Goal: Transaction & Acquisition: Obtain resource

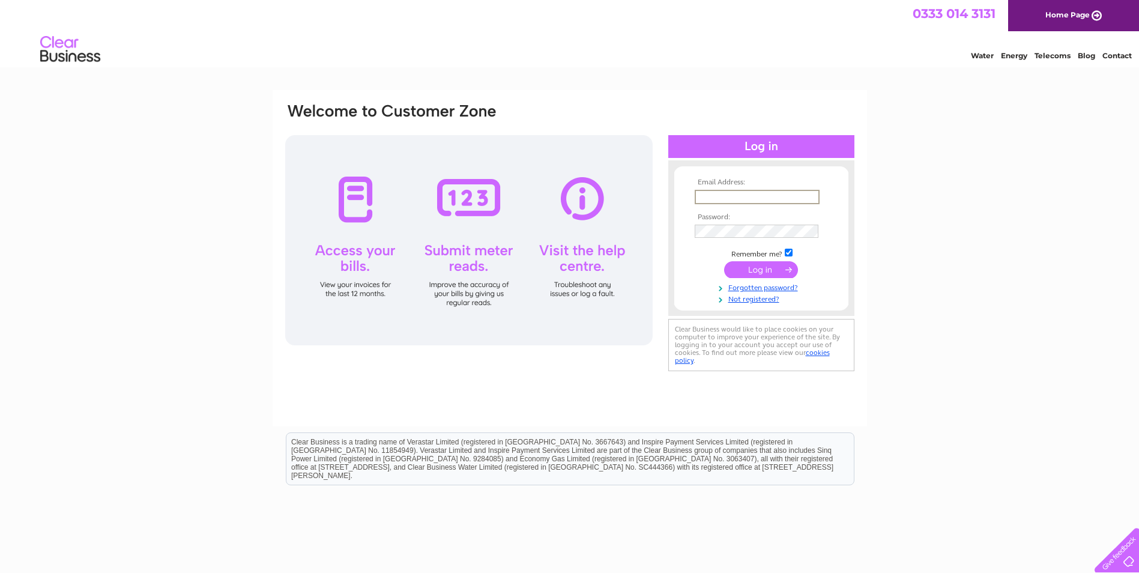
click at [730, 199] on input "text" at bounding box center [757, 197] width 125 height 14
type input "chaiwallah@gmail.com"
click at [756, 265] on input "submit" at bounding box center [761, 269] width 74 height 17
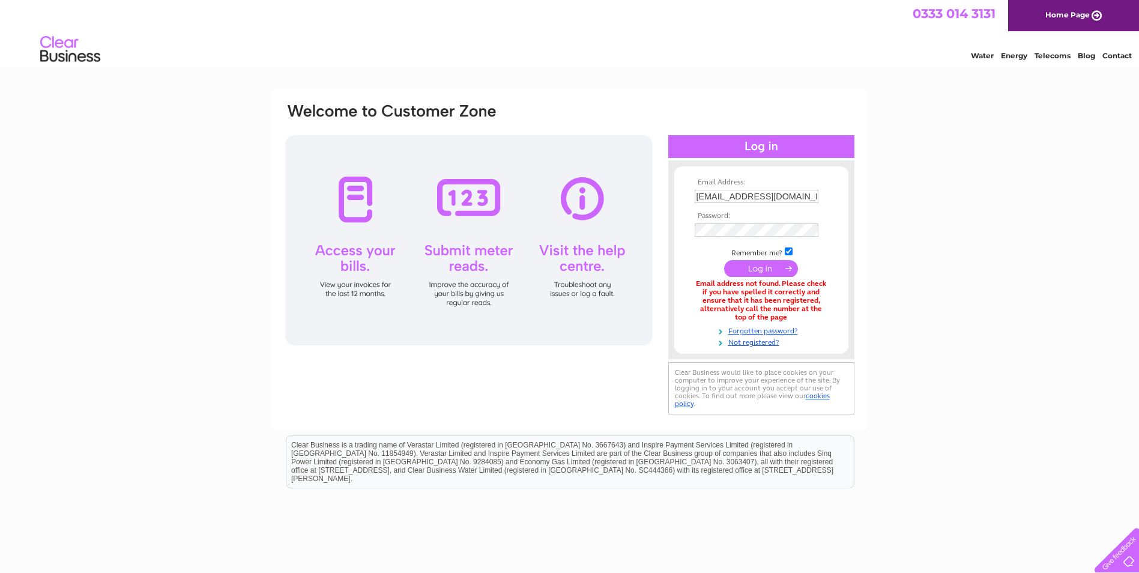
click at [764, 264] on input "submit" at bounding box center [761, 268] width 74 height 17
click at [791, 199] on input "chaiwallah@gmail.com" at bounding box center [757, 196] width 124 height 13
type input "c"
type input "patricia.ramsay@samh.org.uk"
click at [766, 267] on input "submit" at bounding box center [761, 269] width 74 height 17
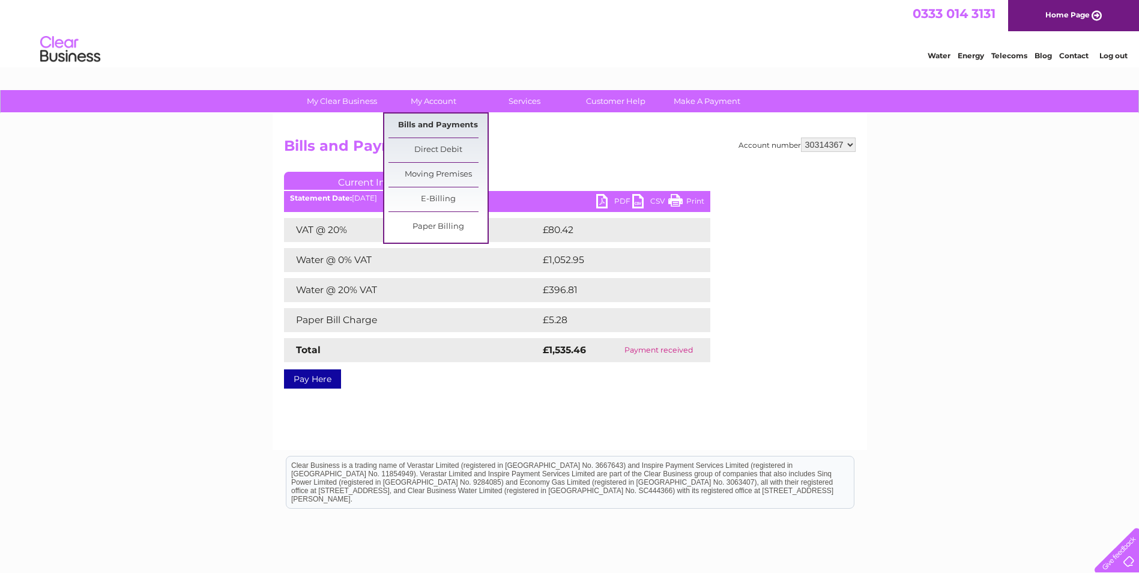
click at [446, 123] on link "Bills and Payments" at bounding box center [438, 126] width 99 height 24
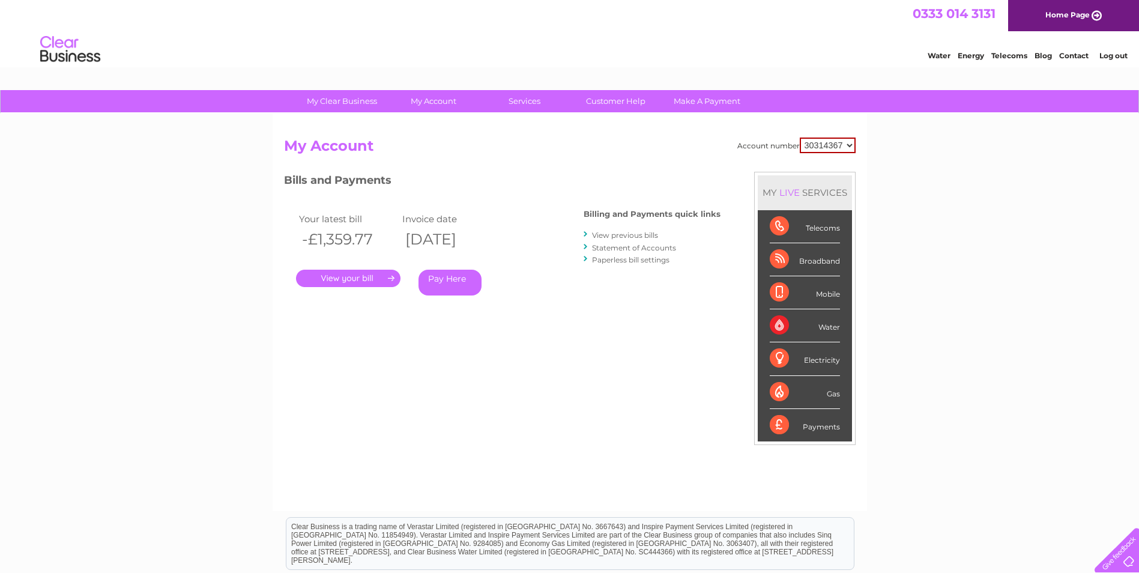
click at [352, 278] on link "." at bounding box center [348, 278] width 104 height 17
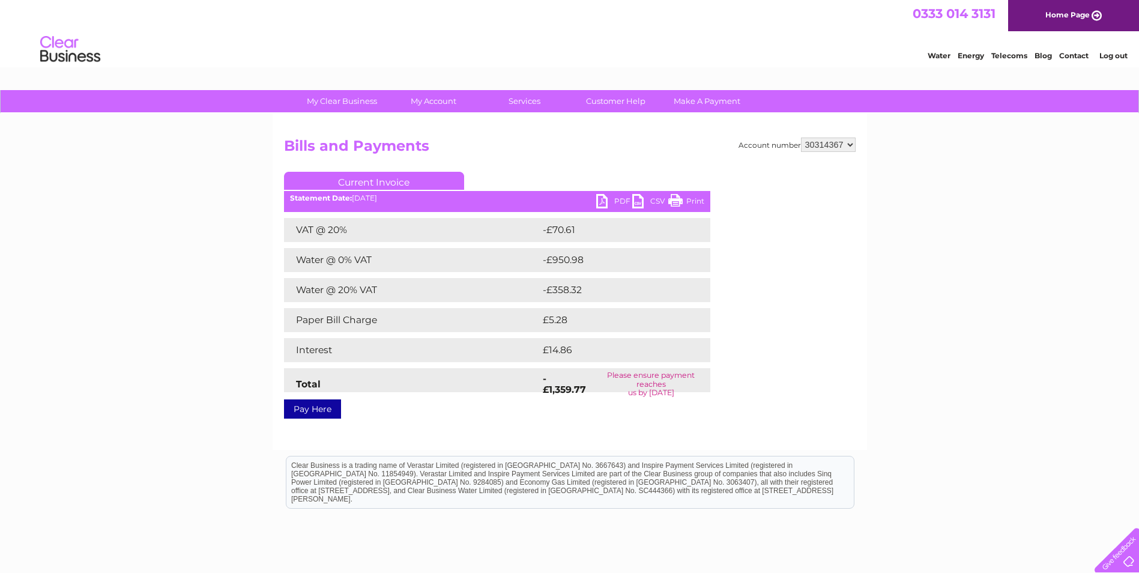
click at [599, 198] on link "PDF" at bounding box center [614, 202] width 36 height 17
